Goal: Task Accomplishment & Management: Use online tool/utility

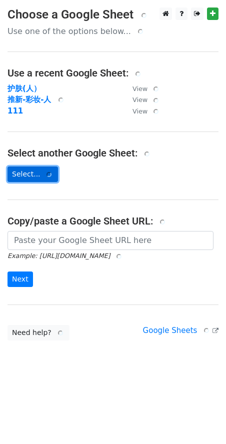
click at [28, 178] on link "Select..." at bounding box center [33, 175] width 51 height 16
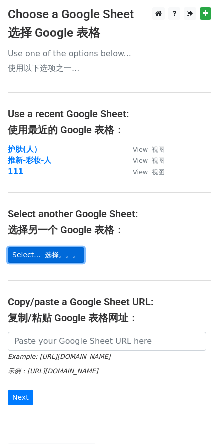
click at [40, 250] on link "Select... 选择。。。" at bounding box center [46, 256] width 77 height 16
click at [45, 258] on font "选择。。。" at bounding box center [62, 255] width 35 height 8
click at [50, 257] on font "选择。。。" at bounding box center [62, 255] width 35 height 8
click at [64, 259] on font "选择。。。" at bounding box center [62, 255] width 35 height 8
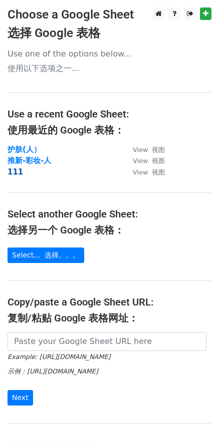
click at [15, 170] on strong "111" at bounding box center [16, 172] width 16 height 9
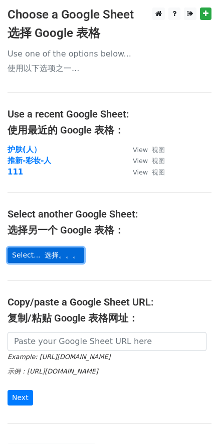
click at [46, 259] on font "选择。。。" at bounding box center [62, 255] width 35 height 8
click at [41, 255] on font at bounding box center [43, 255] width 5 height 8
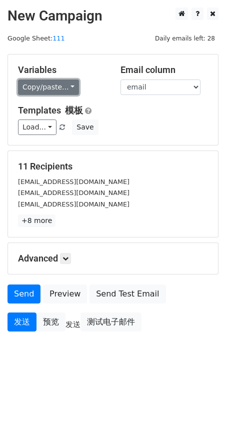
click at [50, 87] on link "Copy/paste..." at bounding box center [48, 88] width 61 height 16
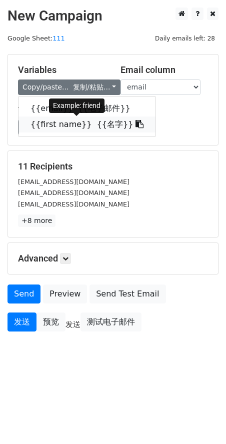
click at [101, 124] on font "{{名字}}" at bounding box center [115, 125] width 37 height 10
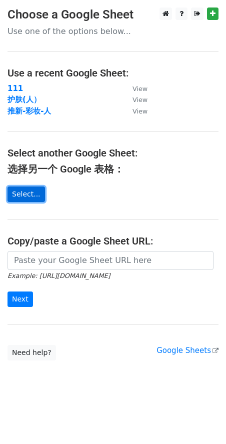
click at [29, 193] on link "Select..." at bounding box center [27, 195] width 38 height 16
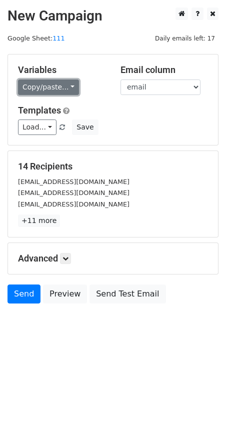
drag, startPoint x: 53, startPoint y: 83, endPoint x: 54, endPoint y: 91, distance: 8.6
click at [52, 84] on link "Copy/paste..." at bounding box center [48, 88] width 61 height 16
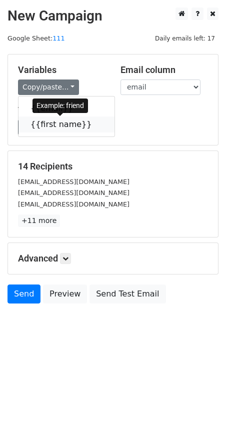
drag, startPoint x: 51, startPoint y: 122, endPoint x: 34, endPoint y: 129, distance: 17.9
click at [50, 122] on link "{{first name}}" at bounding box center [67, 125] width 96 height 16
